Goal: Transaction & Acquisition: Book appointment/travel/reservation

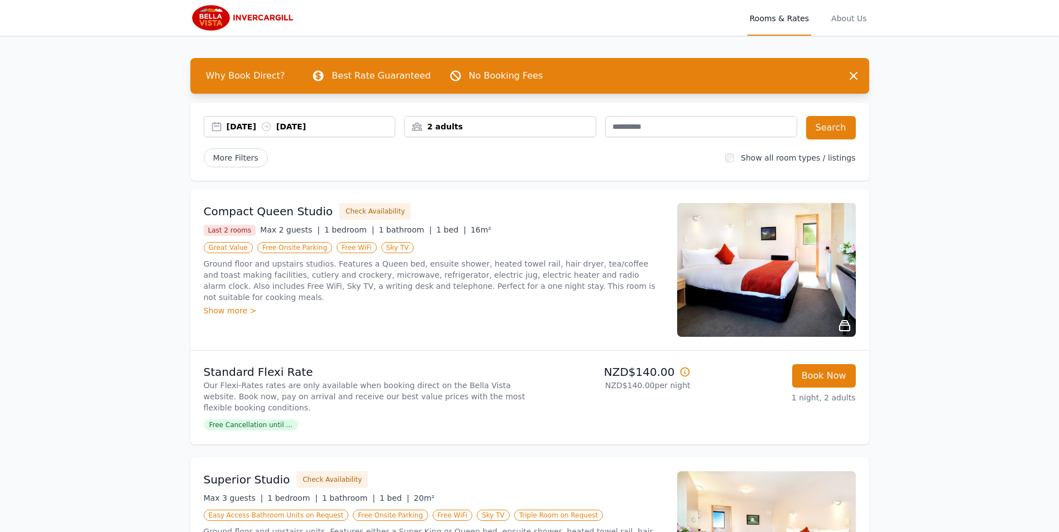
click at [381, 129] on div "[DATE] [DATE]" at bounding box center [311, 126] width 169 height 11
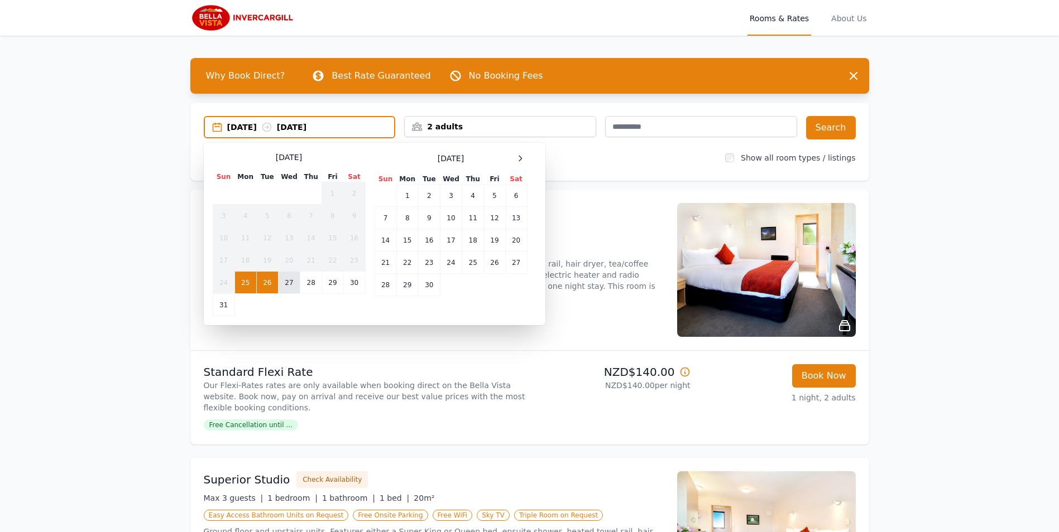
click at [288, 279] on td "27" at bounding box center [289, 283] width 22 height 22
click at [333, 282] on td "29" at bounding box center [332, 283] width 21 height 22
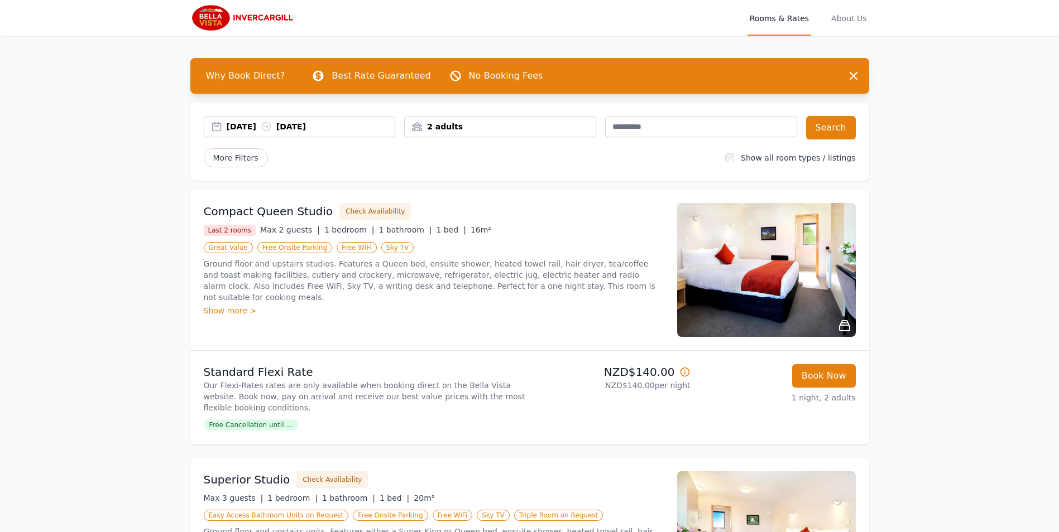
click at [486, 127] on div "2 adults" at bounding box center [500, 126] width 191 height 11
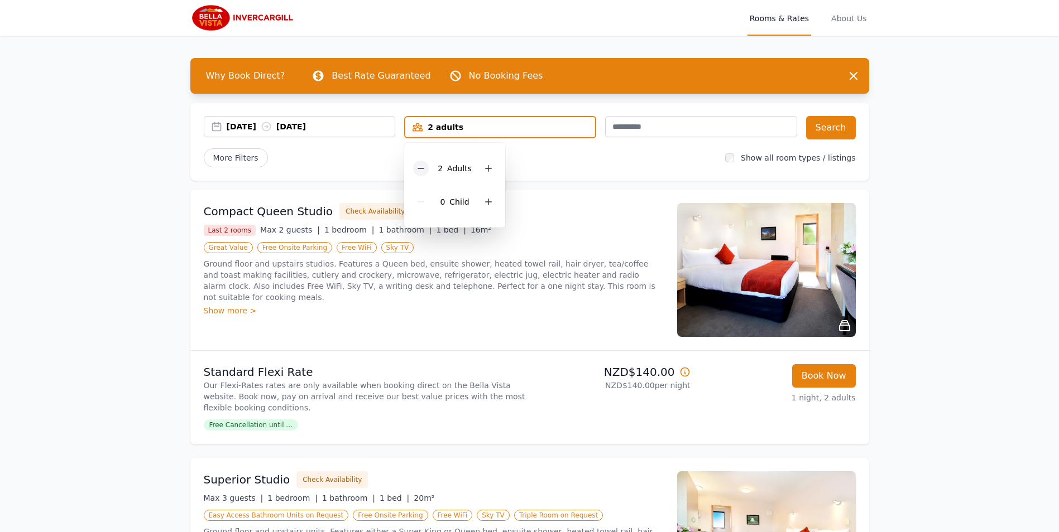
click at [421, 170] on icon at bounding box center [420, 168] width 9 height 9
click at [822, 127] on button "Search" at bounding box center [831, 127] width 50 height 23
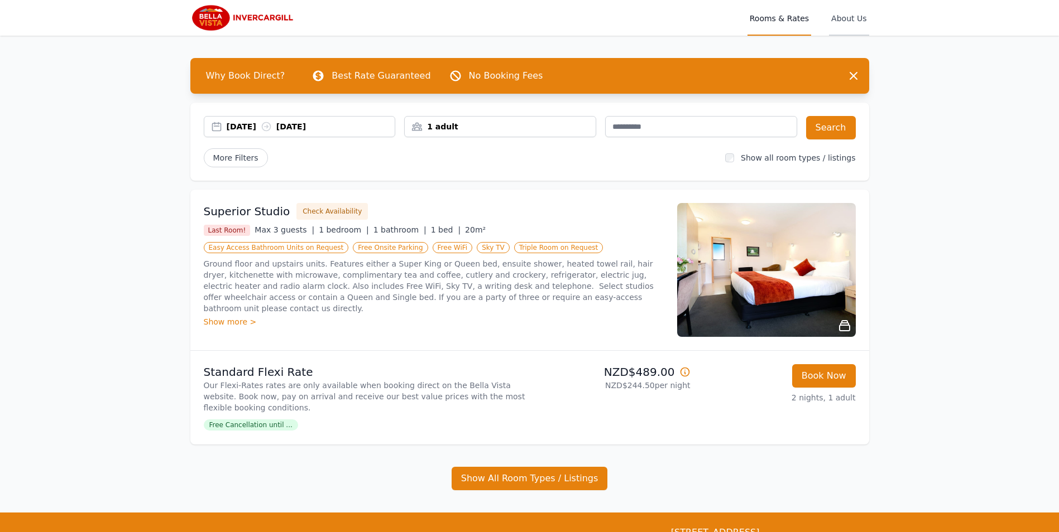
click at [850, 20] on span "About Us" at bounding box center [849, 18] width 40 height 36
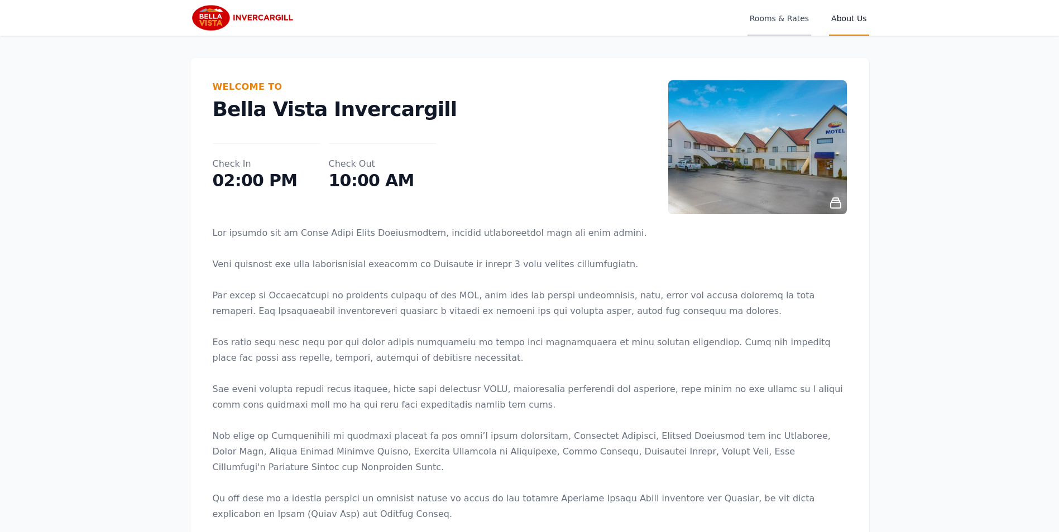
click at [773, 23] on span "Rooms & Rates" at bounding box center [779, 18] width 64 height 36
